Goal: Use online tool/utility: Utilize a website feature to perform a specific function

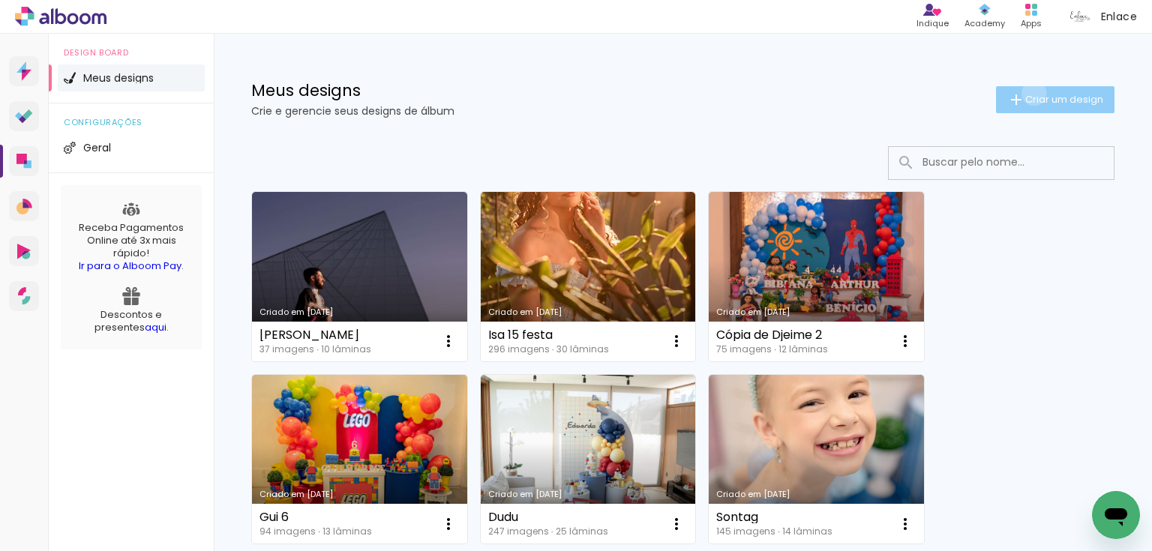
click at [1025, 94] on span "Criar um design" at bounding box center [1064, 99] width 78 height 10
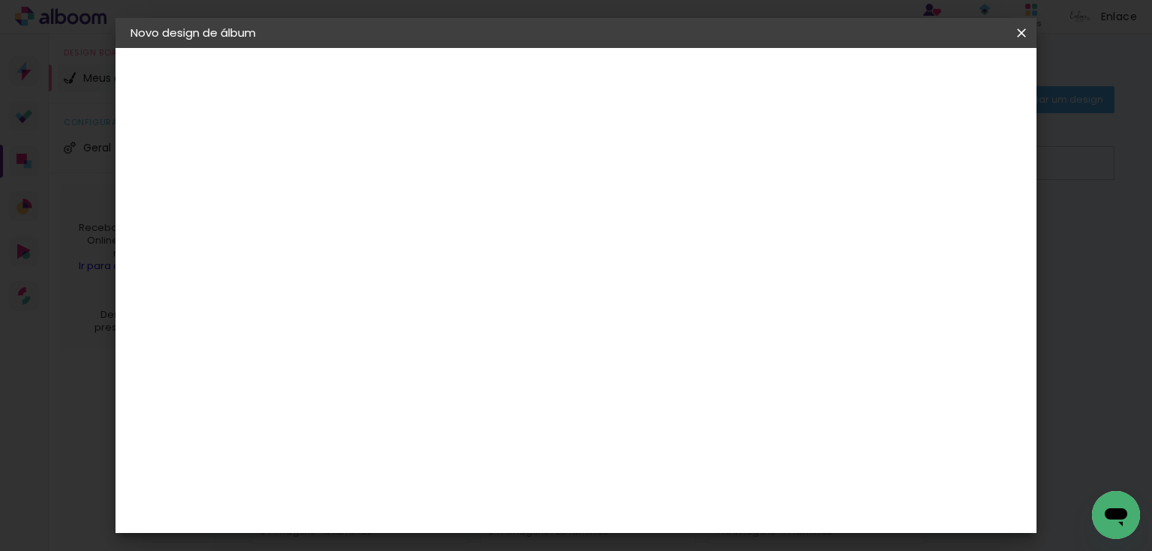
click at [376, 192] on input at bounding box center [376, 201] width 0 height 23
type input "Batizado [PERSON_NAME]"
type paper-input "Batizado [PERSON_NAME]"
click at [529, 78] on paper-button "Avançar" at bounding box center [492, 79] width 73 height 25
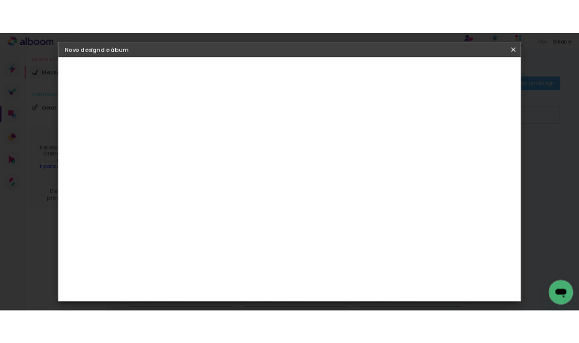
scroll to position [1480, 0]
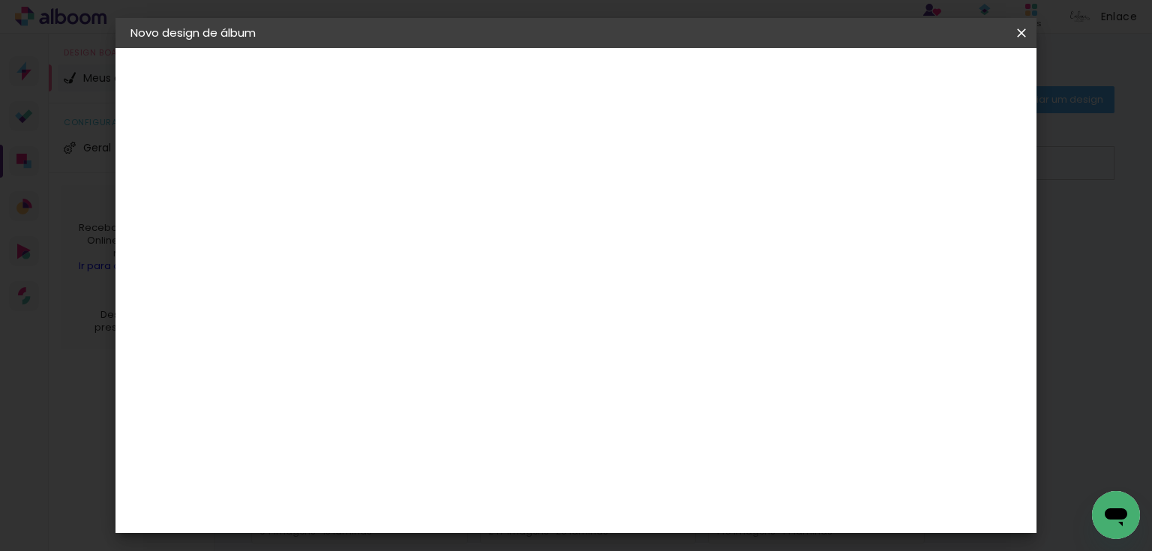
click at [403, 517] on div "Grupo Foto Sul" at bounding box center [383, 535] width 37 height 36
click at [656, 86] on paper-button "Avançar" at bounding box center [619, 79] width 73 height 25
click at [532, 322] on span "20 × 25 cm" at bounding box center [504, 342] width 55 height 40
click at [620, 70] on paper-button "Avançar" at bounding box center [583, 79] width 73 height 25
click at [930, 74] on span "Iniciar design" at bounding box center [896, 79] width 68 height 10
